Goal: Task Accomplishment & Management: Use online tool/utility

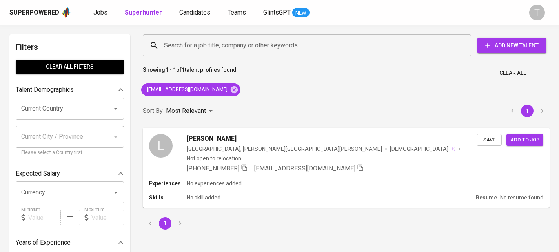
click at [100, 12] on span "Jobs" at bounding box center [100, 12] width 14 height 7
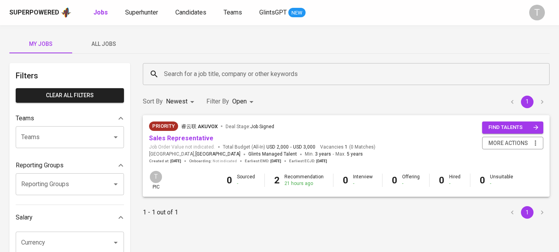
click at [100, 51] on button "All Jobs" at bounding box center [103, 44] width 63 height 19
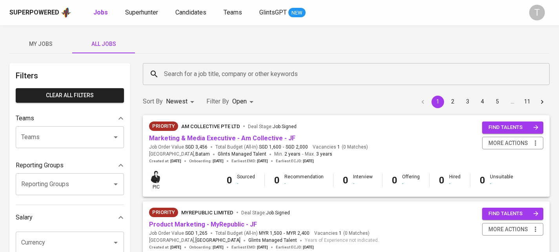
click at [85, 135] on input "Teams" at bounding box center [58, 137] width 79 height 15
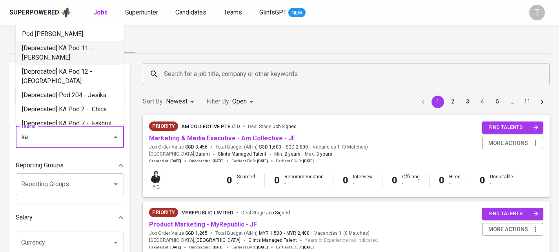
click at [80, 33] on li "Pod [PERSON_NAME]" at bounding box center [70, 34] width 108 height 14
type input "ka"
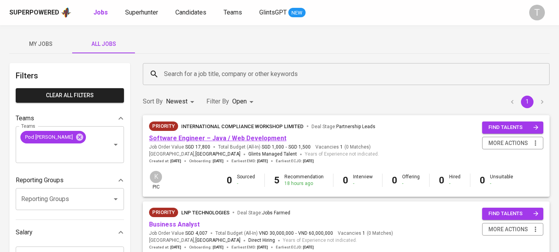
click at [173, 139] on link "Software Engineer – Java / Web Development" at bounding box center [217, 137] width 137 height 7
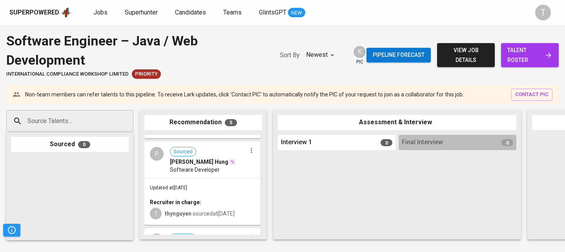
scroll to position [167, 0]
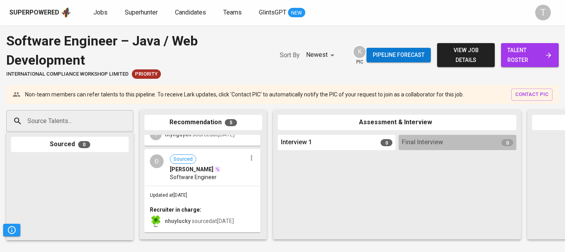
click at [245, 188] on div "Updated at [DATE] Recruiter in charge: nhuylucky sourced at [DATE]" at bounding box center [202, 208] width 114 height 45
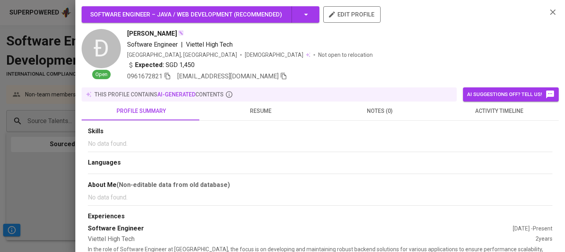
click at [54, 185] on div at bounding box center [282, 126] width 565 height 252
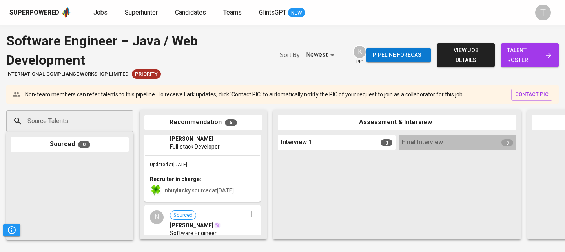
scroll to position [292, 0]
click at [219, 157] on div "Updated at [DATE] Recruiter in charge: nhuylucky sourced at [DATE]" at bounding box center [202, 178] width 114 height 45
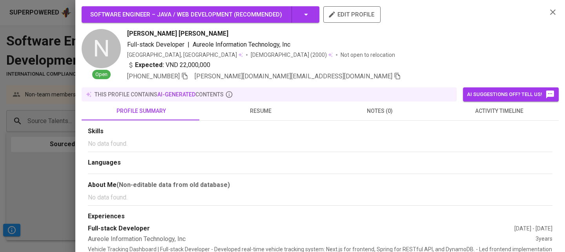
click at [31, 183] on div at bounding box center [282, 126] width 565 height 252
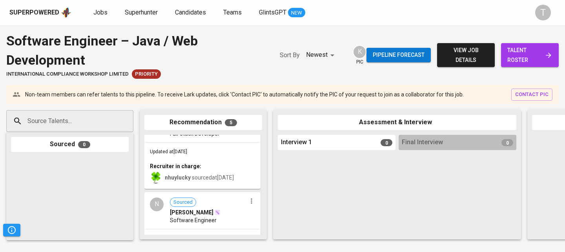
scroll to position [350, 0]
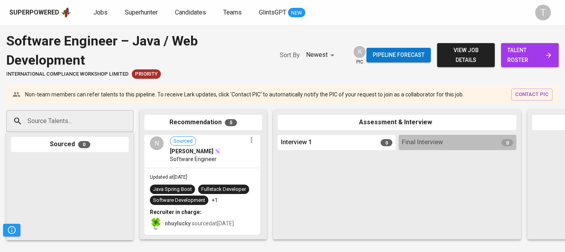
click at [229, 155] on div "Software Engineer" at bounding box center [208, 159] width 76 height 8
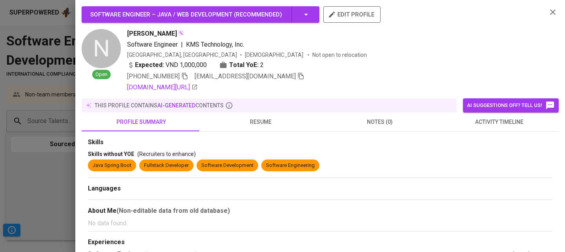
click at [24, 176] on div at bounding box center [282, 126] width 565 height 252
